Goal: Register for event/course

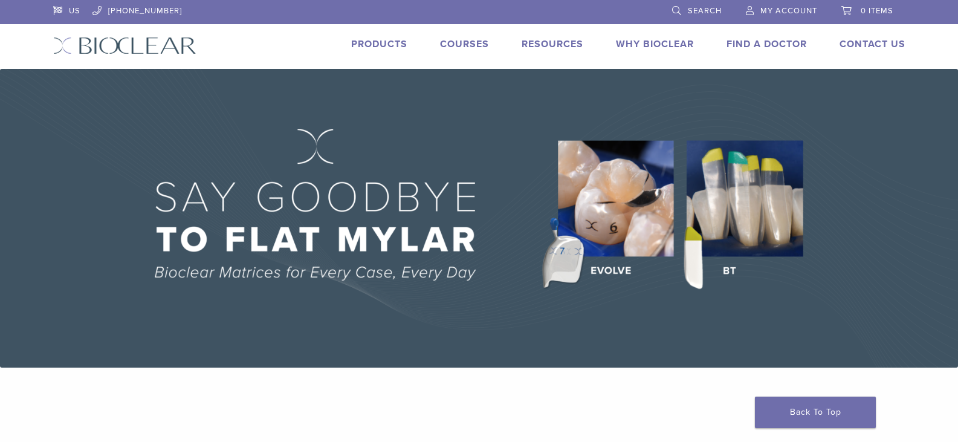
click at [794, 8] on span "My Account" at bounding box center [788, 11] width 57 height 10
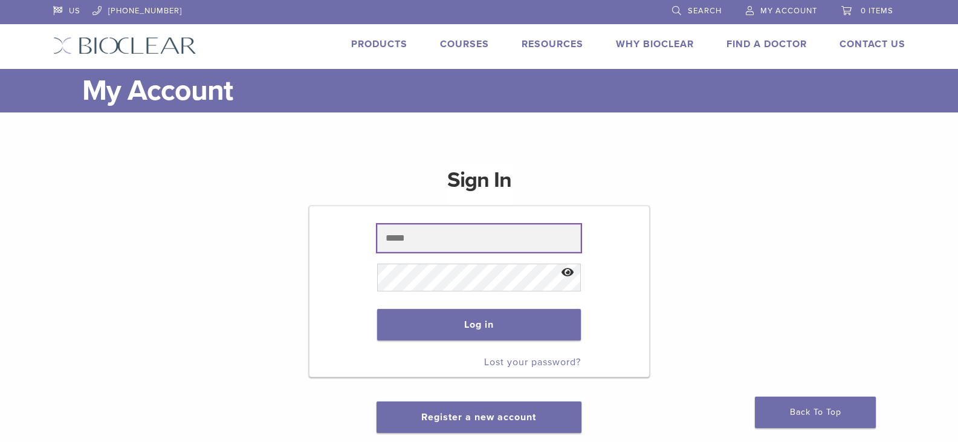
click at [485, 241] on input "text" at bounding box center [479, 238] width 204 height 28
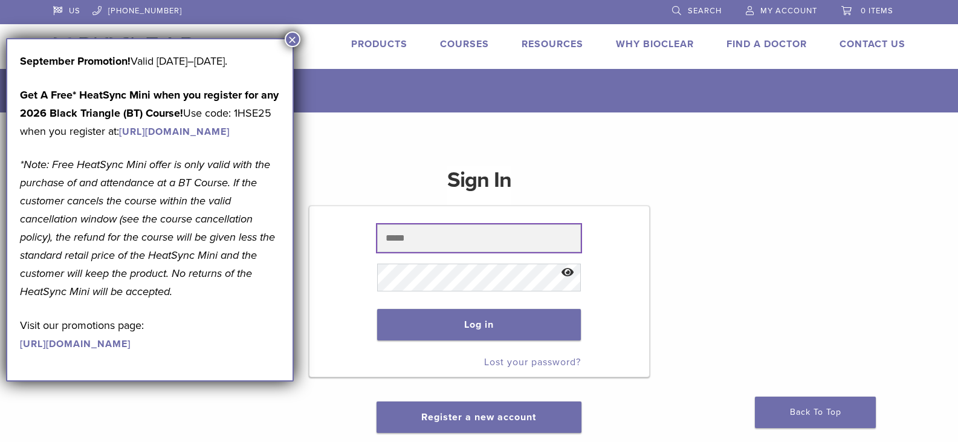
click at [486, 238] on input "text" at bounding box center [479, 238] width 204 height 28
type input "**********"
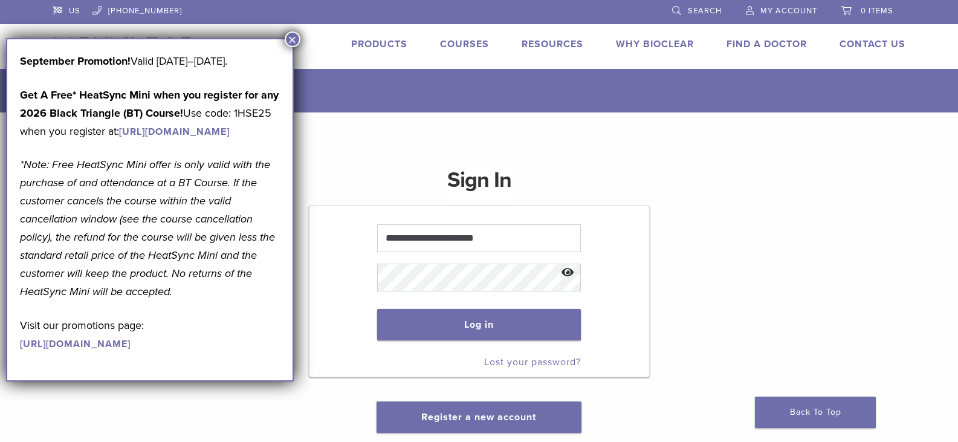
click at [572, 270] on button "Show password" at bounding box center [568, 273] width 26 height 31
click at [518, 319] on button "Log in" at bounding box center [479, 324] width 204 height 31
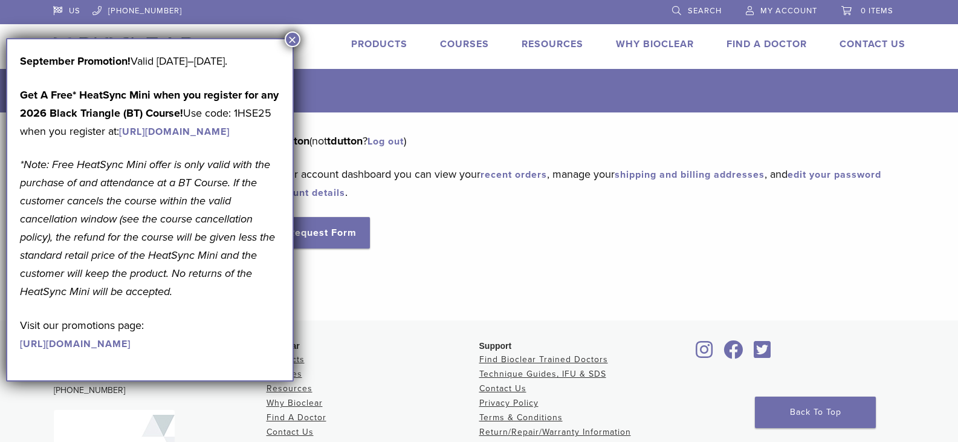
click at [472, 43] on link "Courses" at bounding box center [464, 44] width 49 height 12
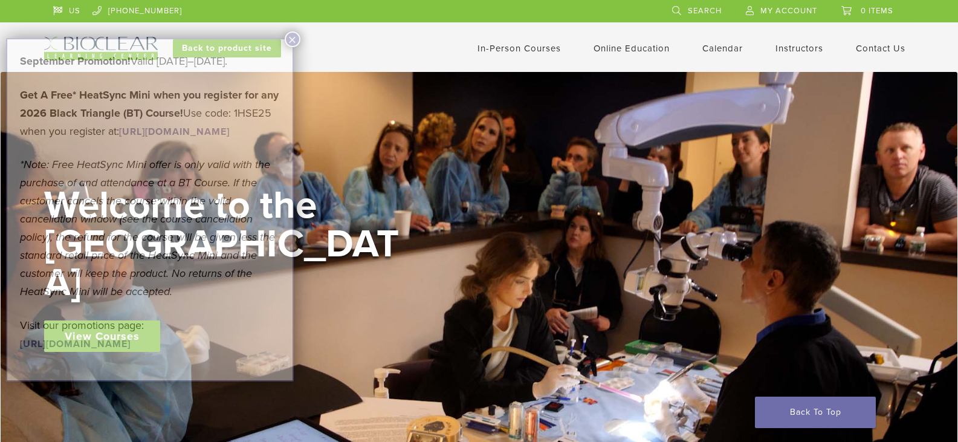
click at [519, 47] on link "In-Person Courses" at bounding box center [519, 48] width 83 height 11
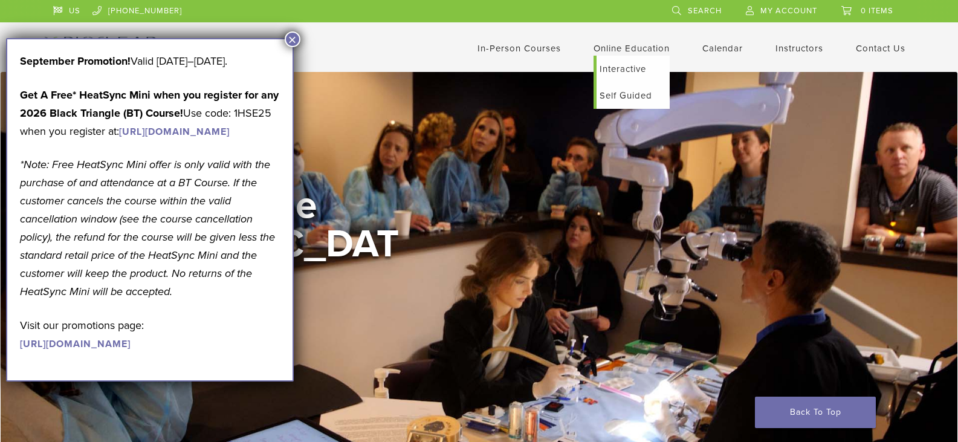
click at [613, 44] on link "Online Education" at bounding box center [632, 48] width 76 height 11
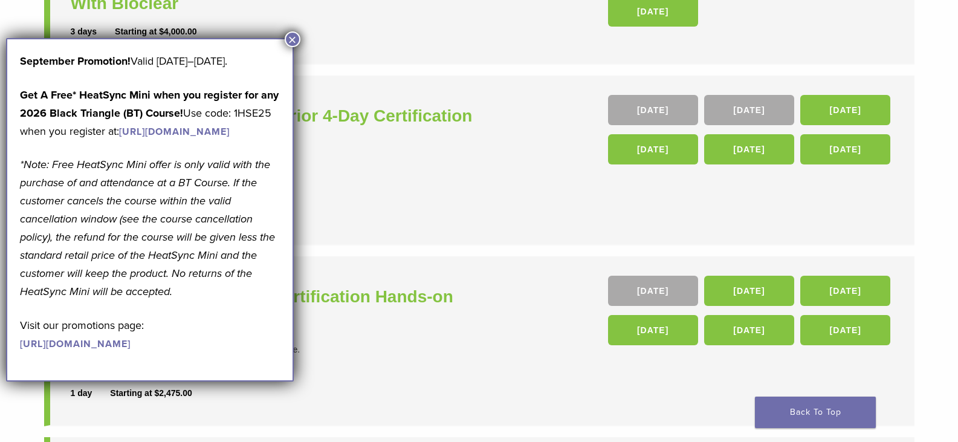
scroll to position [423, 0]
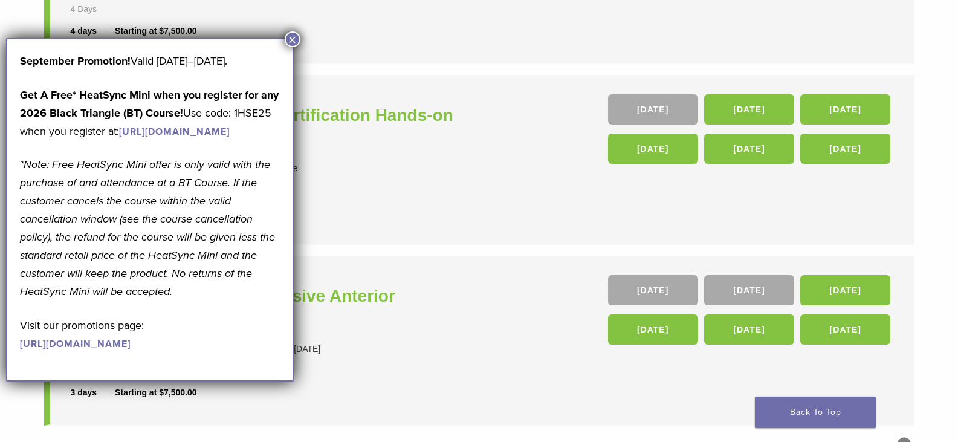
click at [293, 41] on button "×" at bounding box center [293, 39] width 16 height 16
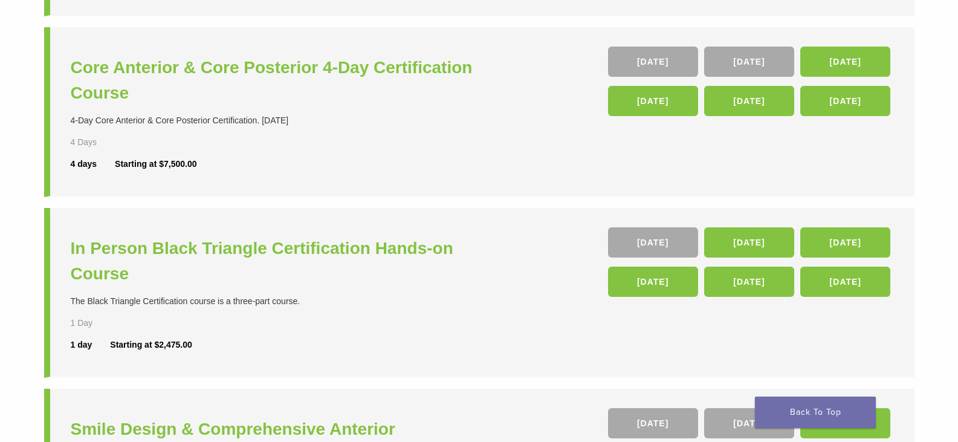
scroll to position [0, 0]
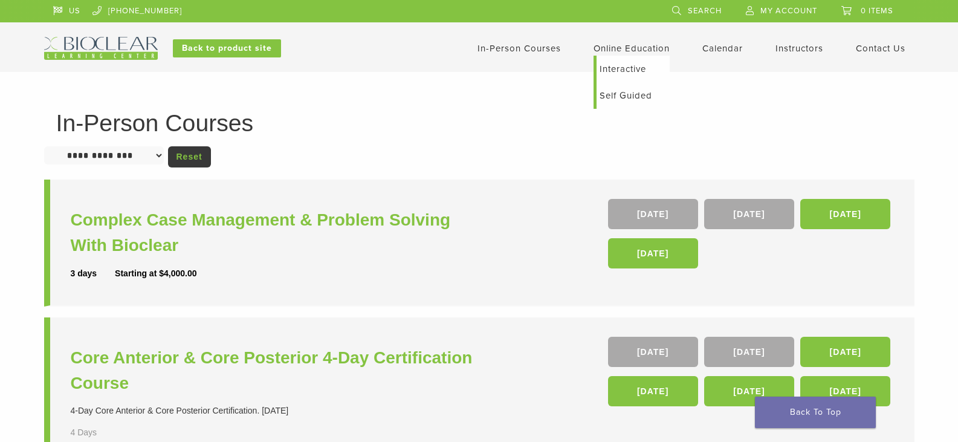
click at [614, 71] on link "Interactive" at bounding box center [633, 69] width 73 height 27
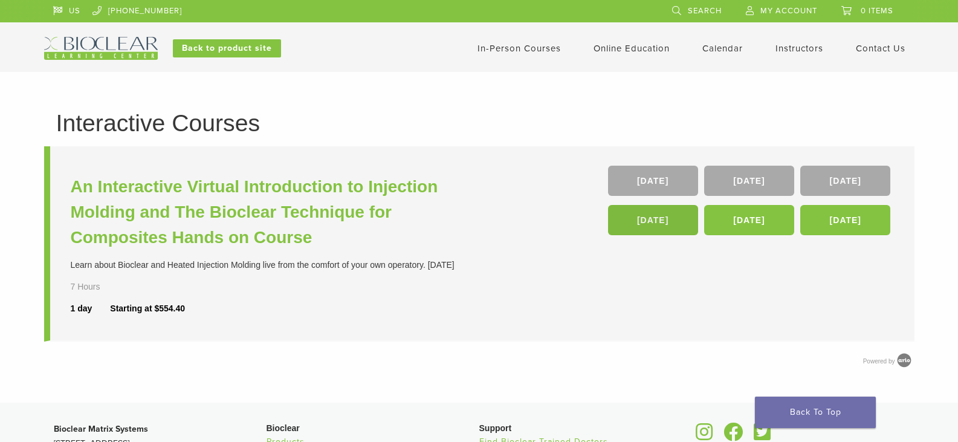
click at [644, 219] on link "[DATE]" at bounding box center [653, 220] width 90 height 30
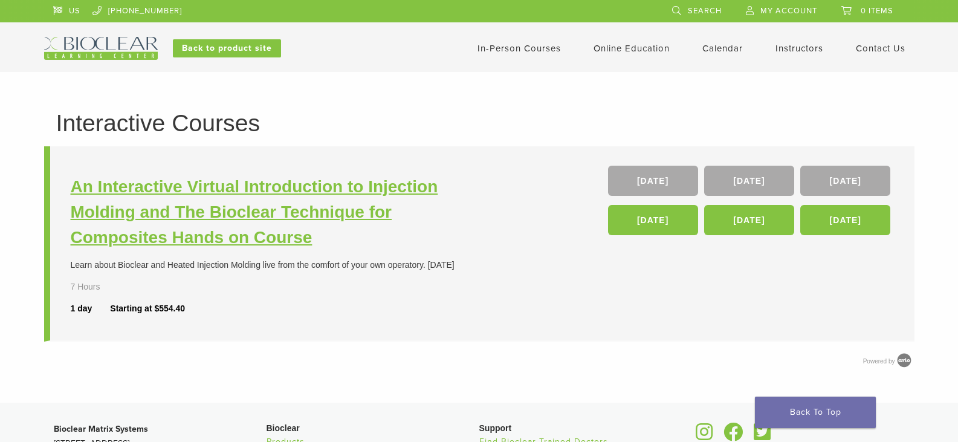
click at [297, 183] on h3 "An Interactive Virtual Introduction to Injection Molding and The Bioclear Techn…" at bounding box center [277, 212] width 412 height 76
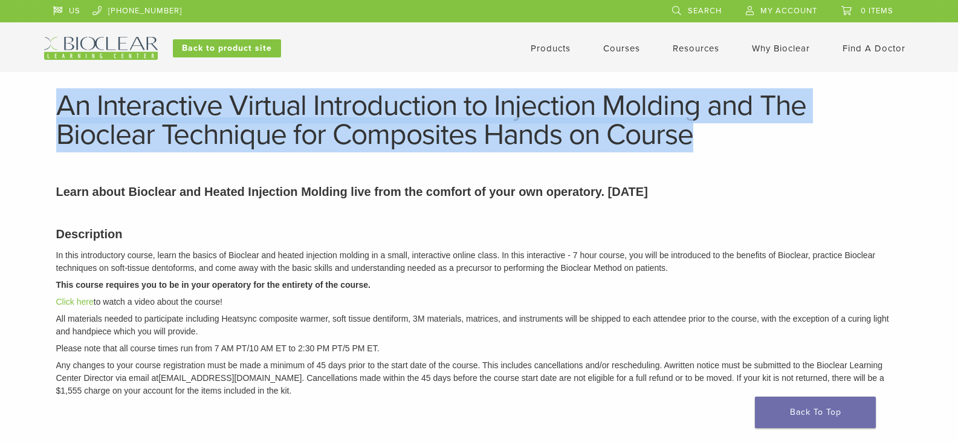
drag, startPoint x: 60, startPoint y: 109, endPoint x: 682, endPoint y: 141, distance: 622.8
click at [698, 137] on h1 "An Interactive Virtual Introduction to Injection Molding and The Bioclear Techn…" at bounding box center [479, 120] width 846 height 58
